Goal: Find contact information: Find contact information

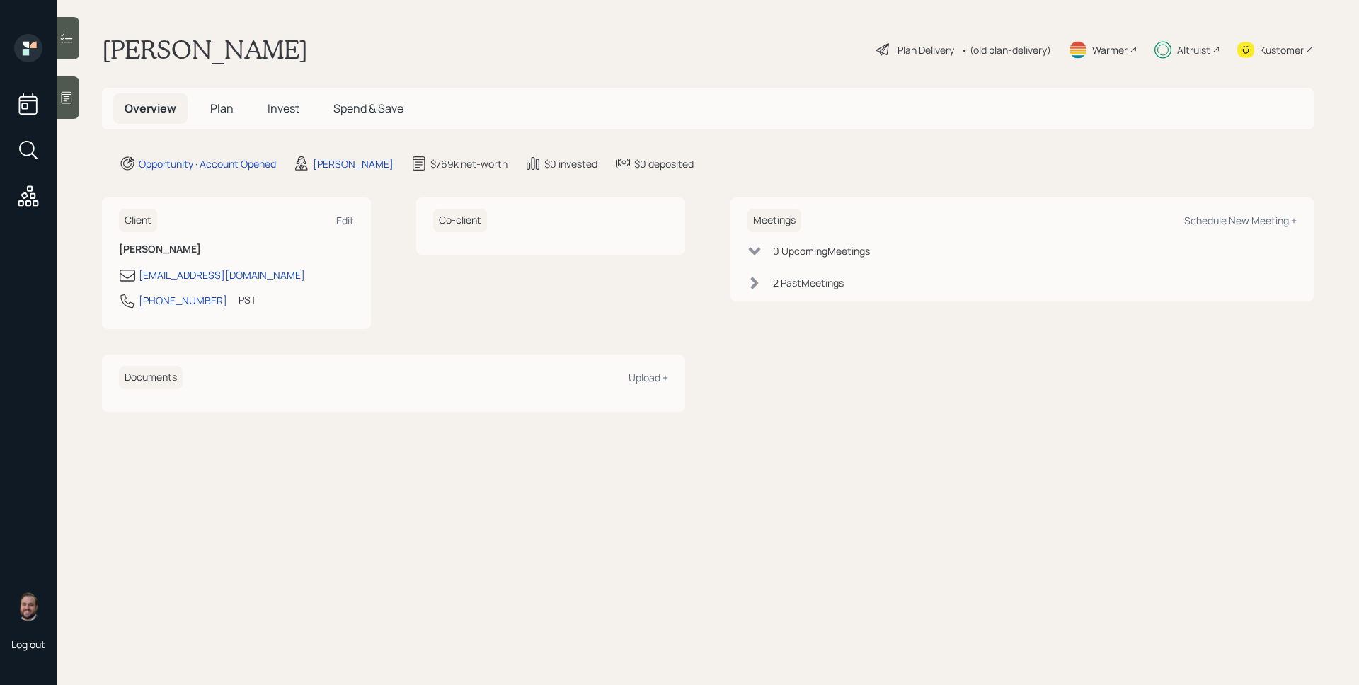
click at [292, 119] on h5 "Invest" at bounding box center [283, 108] width 55 height 30
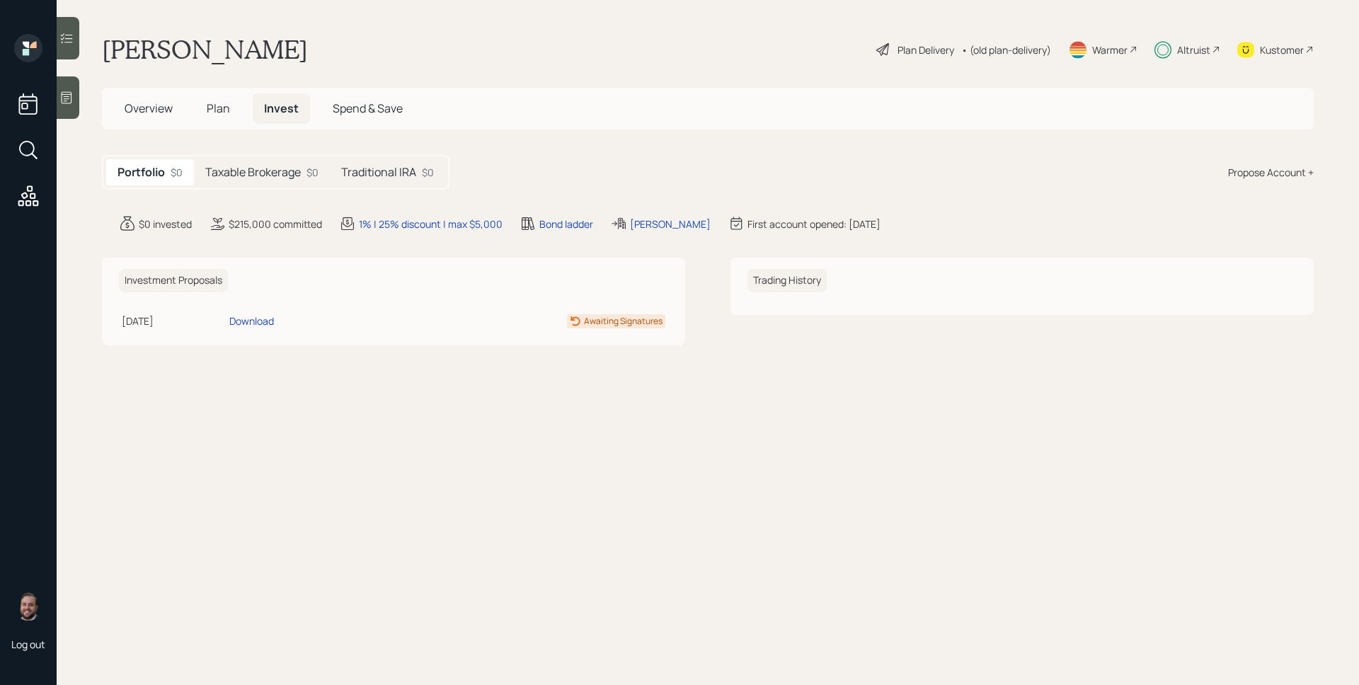
click at [297, 192] on main "James Miller Plan Delivery • (old plan-delivery) Warmer Altruist Kustomer Overv…" at bounding box center [708, 342] width 1303 height 685
click at [293, 181] on div "Taxable Brokerage $0" at bounding box center [262, 172] width 136 height 26
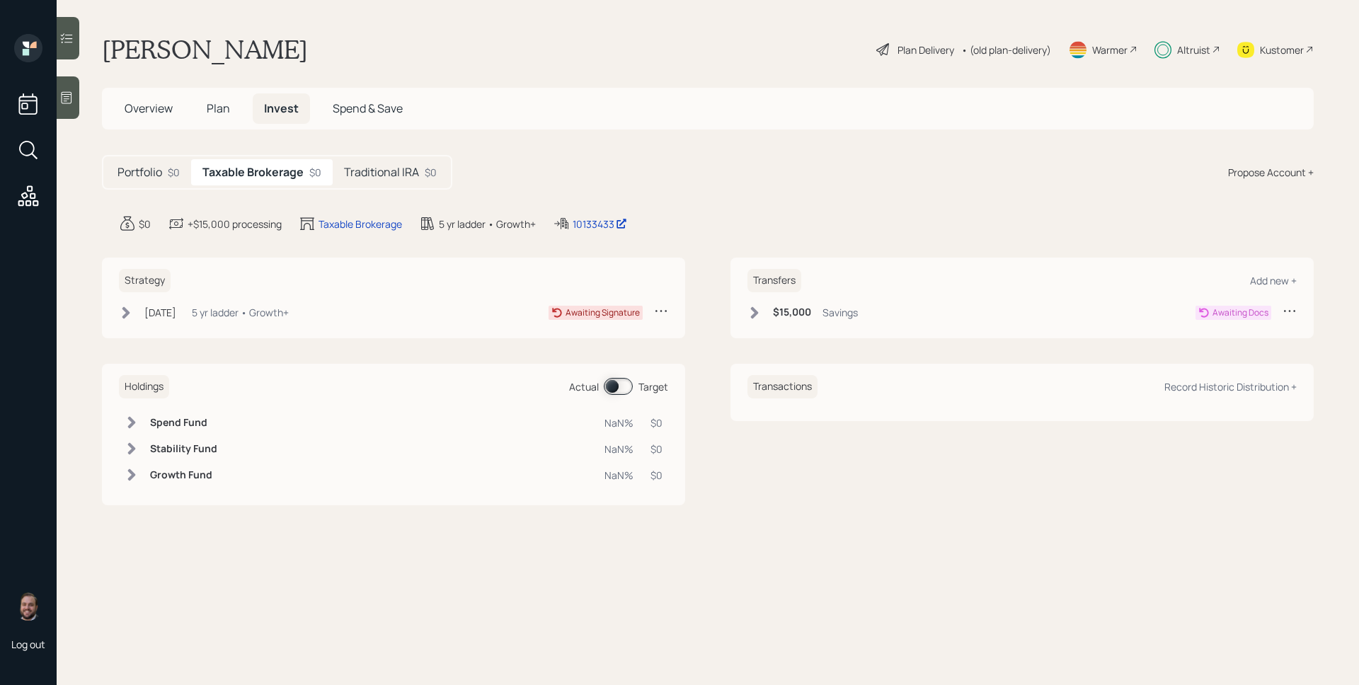
click at [378, 175] on h5 "Traditional IRA" at bounding box center [381, 172] width 75 height 13
click at [287, 176] on h5 "Taxable Brokerage" at bounding box center [251, 172] width 96 height 13
click at [151, 167] on h5 "Portfolio" at bounding box center [140, 172] width 45 height 13
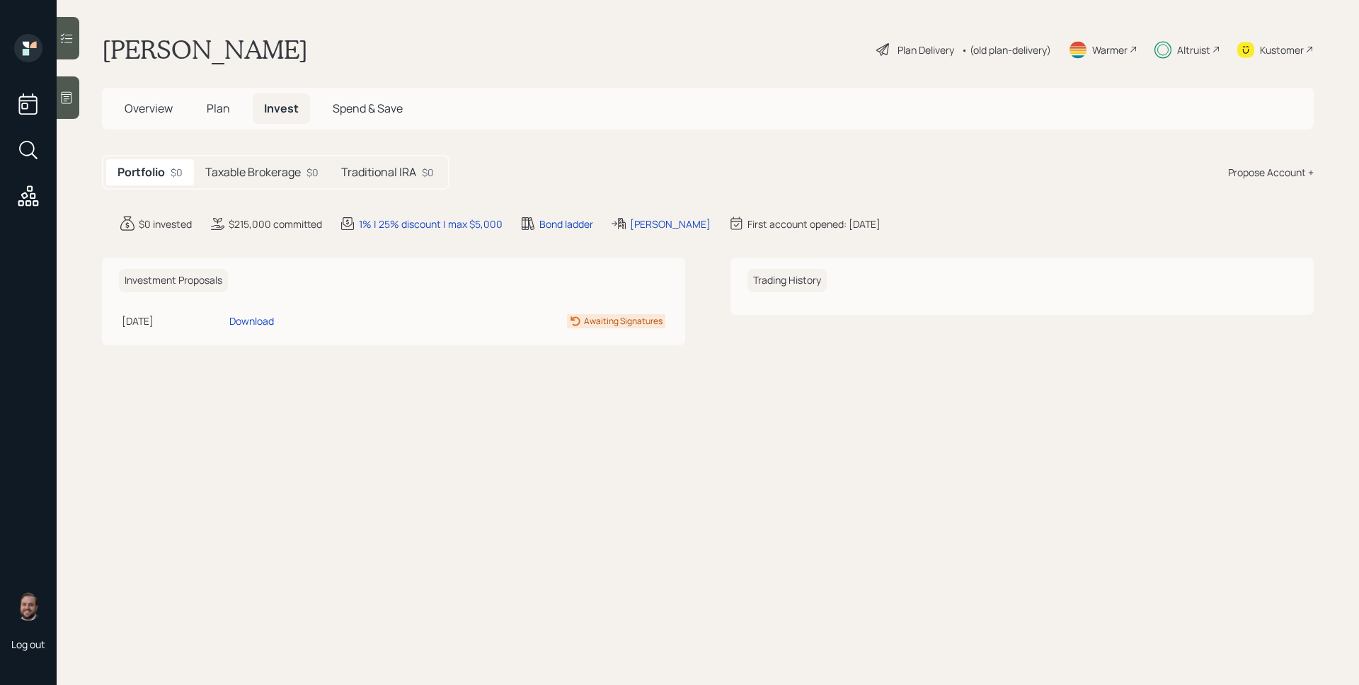
click at [159, 106] on span "Overview" at bounding box center [149, 109] width 48 height 16
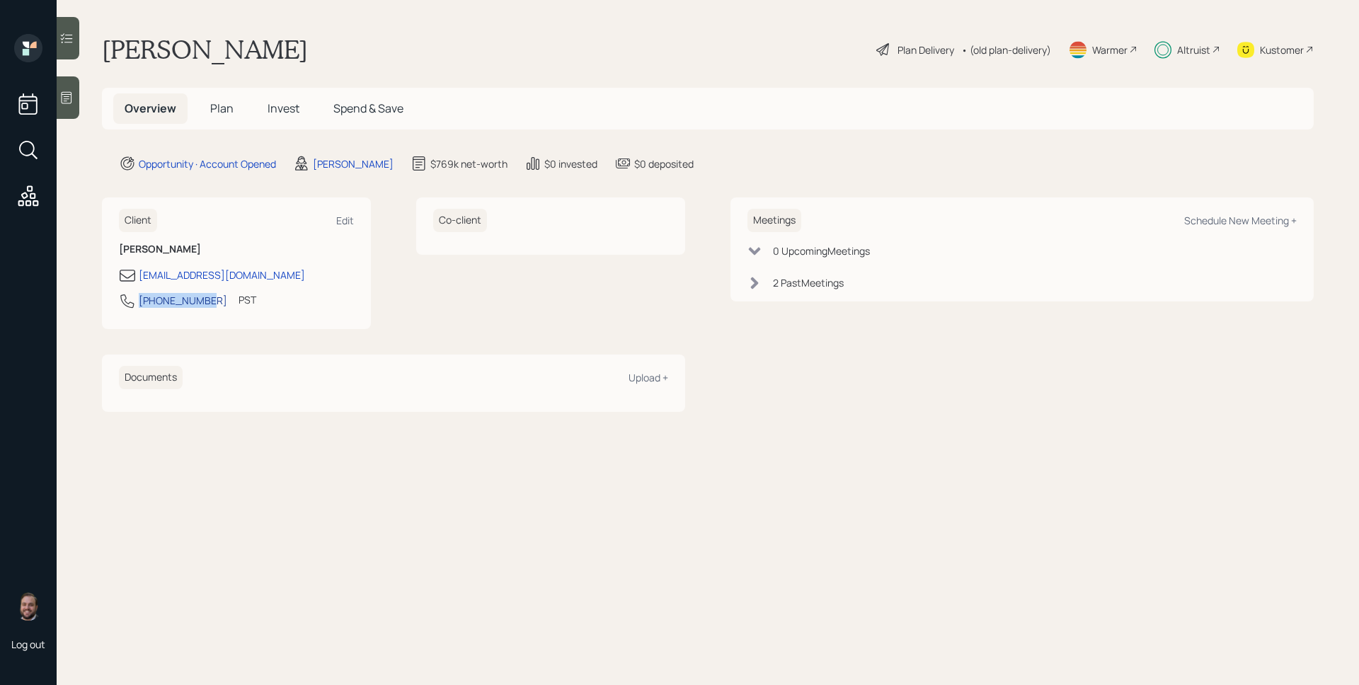
drag, startPoint x: 202, startPoint y: 301, endPoint x: 139, endPoint y: 303, distance: 63.1
click at [139, 303] on div "509-378-6159 PST Currently 8:55 AM" at bounding box center [236, 304] width 235 height 25
copy div "509-378-6159"
click at [224, 110] on span "Plan" at bounding box center [221, 109] width 23 height 16
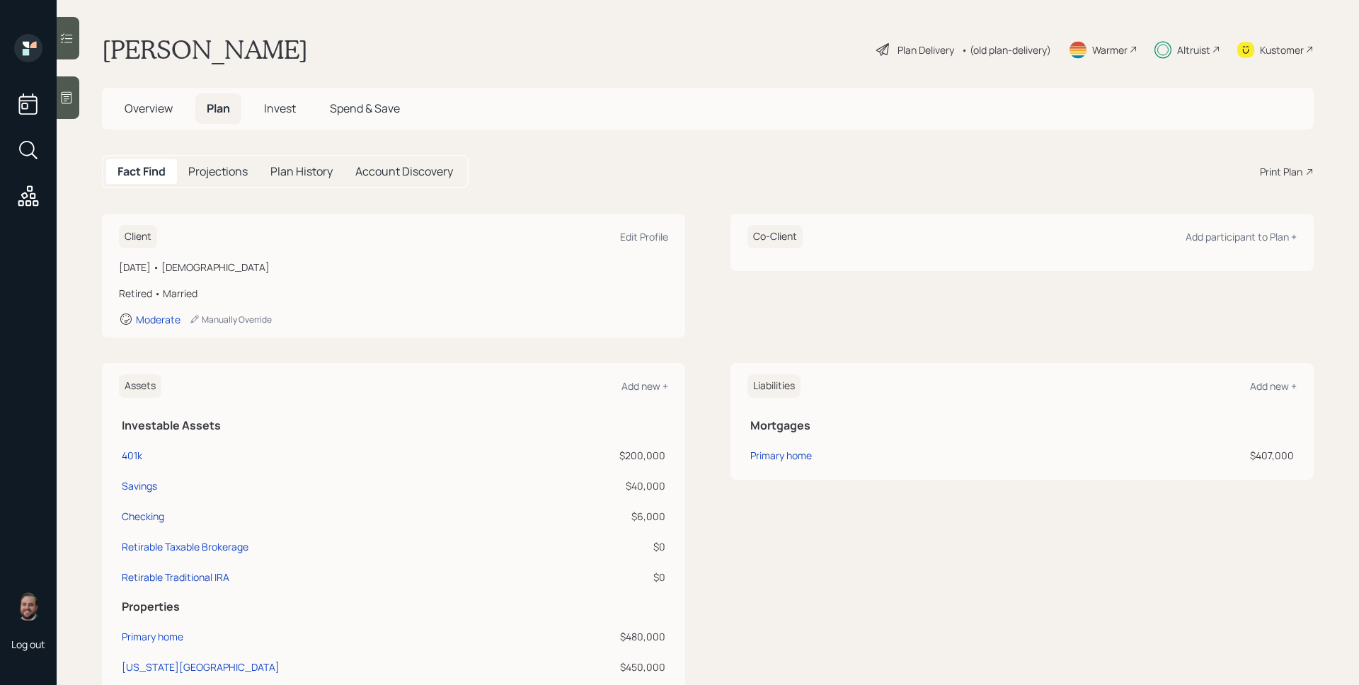
click at [278, 109] on span "Invest" at bounding box center [280, 109] width 32 height 16
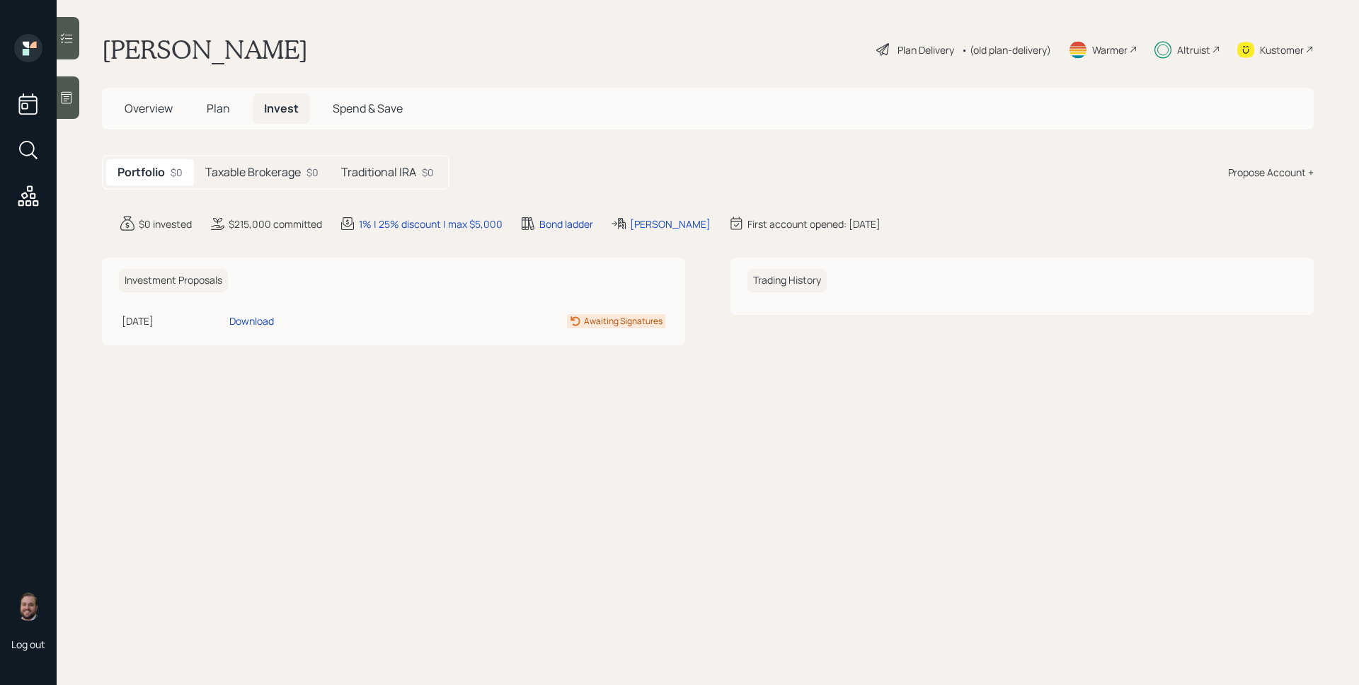
drag, startPoint x: 370, startPoint y: 166, endPoint x: 551, endPoint y: 212, distance: 186.3
click at [370, 166] on h5 "Traditional IRA" at bounding box center [378, 172] width 75 height 13
